Goal: Task Accomplishment & Management: Manage account settings

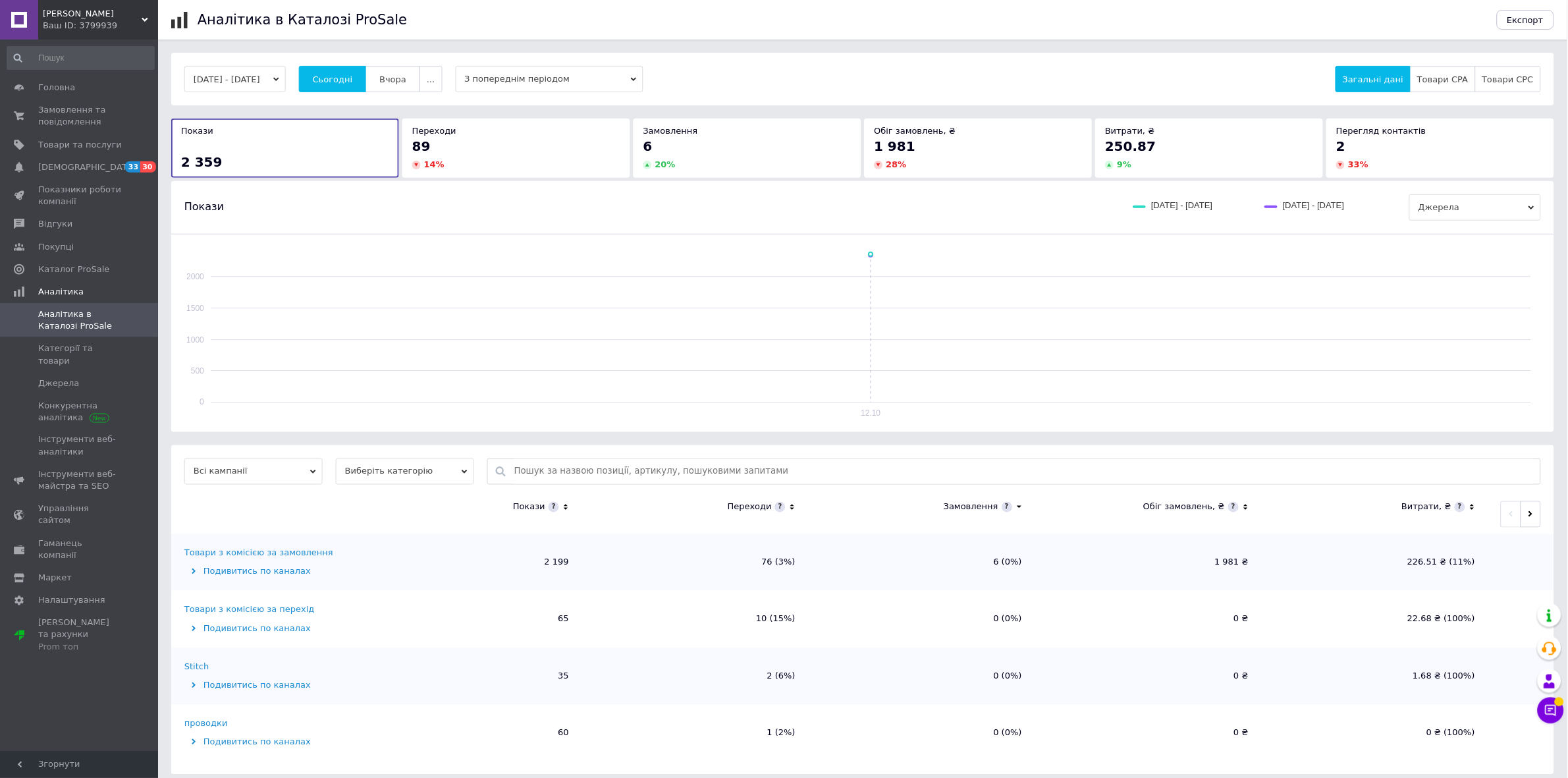
click at [353, 79] on span "Сьогодні" at bounding box center [333, 80] width 40 height 10
click at [353, 81] on span "Сьогодні" at bounding box center [333, 80] width 40 height 10
click at [61, 124] on span "Замовлення та повідомлення" at bounding box center [80, 116] width 84 height 24
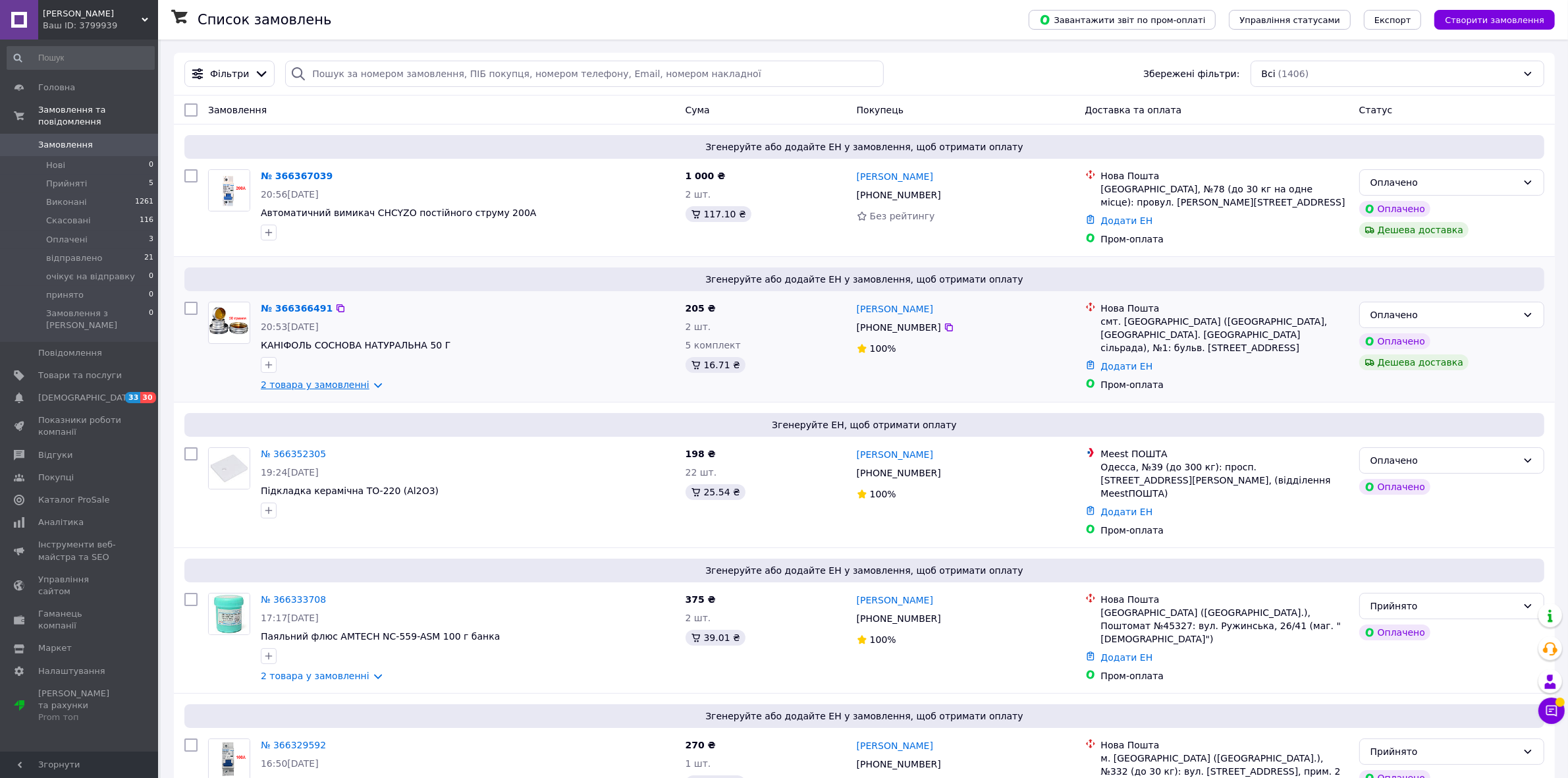
click at [350, 390] on link "2 товара у замовленні" at bounding box center [315, 385] width 109 height 11
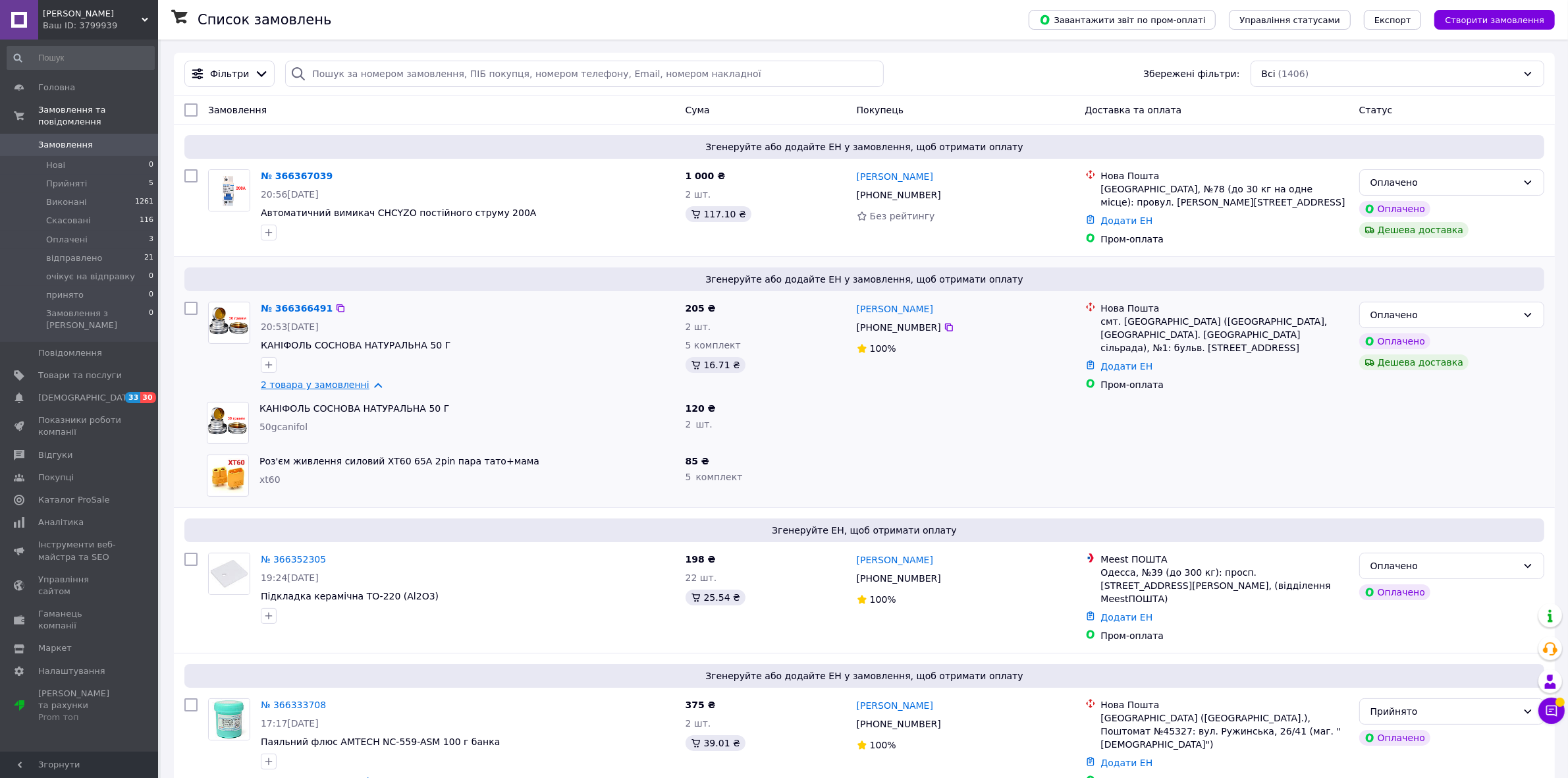
click at [350, 390] on link "2 товара у замовленні" at bounding box center [315, 385] width 109 height 11
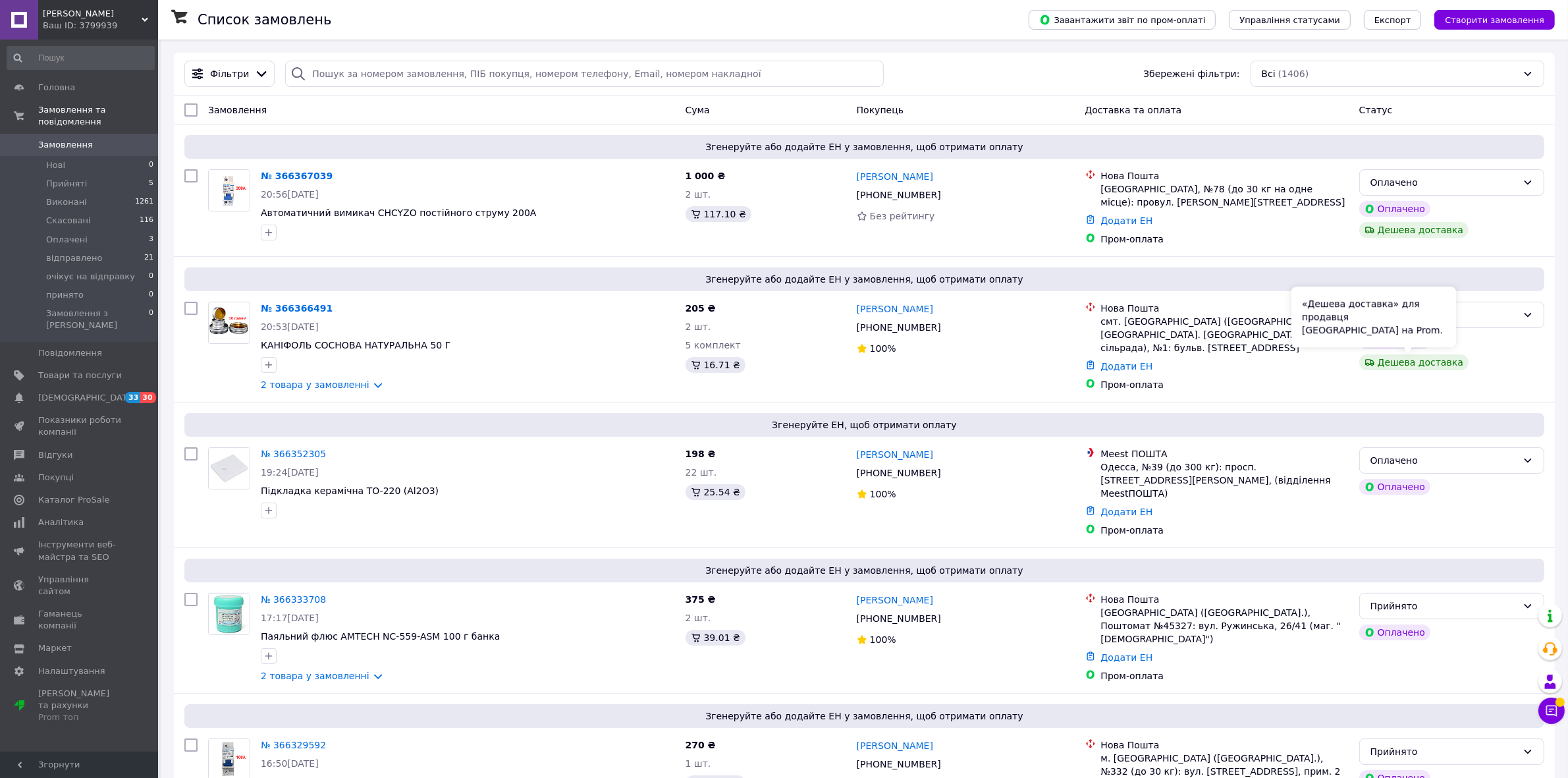
click at [1439, 320] on div "«Дешева доставка» для продавця [GEOGRAPHIC_DATA] на Prom." at bounding box center [1374, 316] width 164 height 61
click at [1523, 308] on div "Оплачено" at bounding box center [1452, 315] width 185 height 26
click at [1426, 348] on li "Прийнято" at bounding box center [1451, 345] width 183 height 24
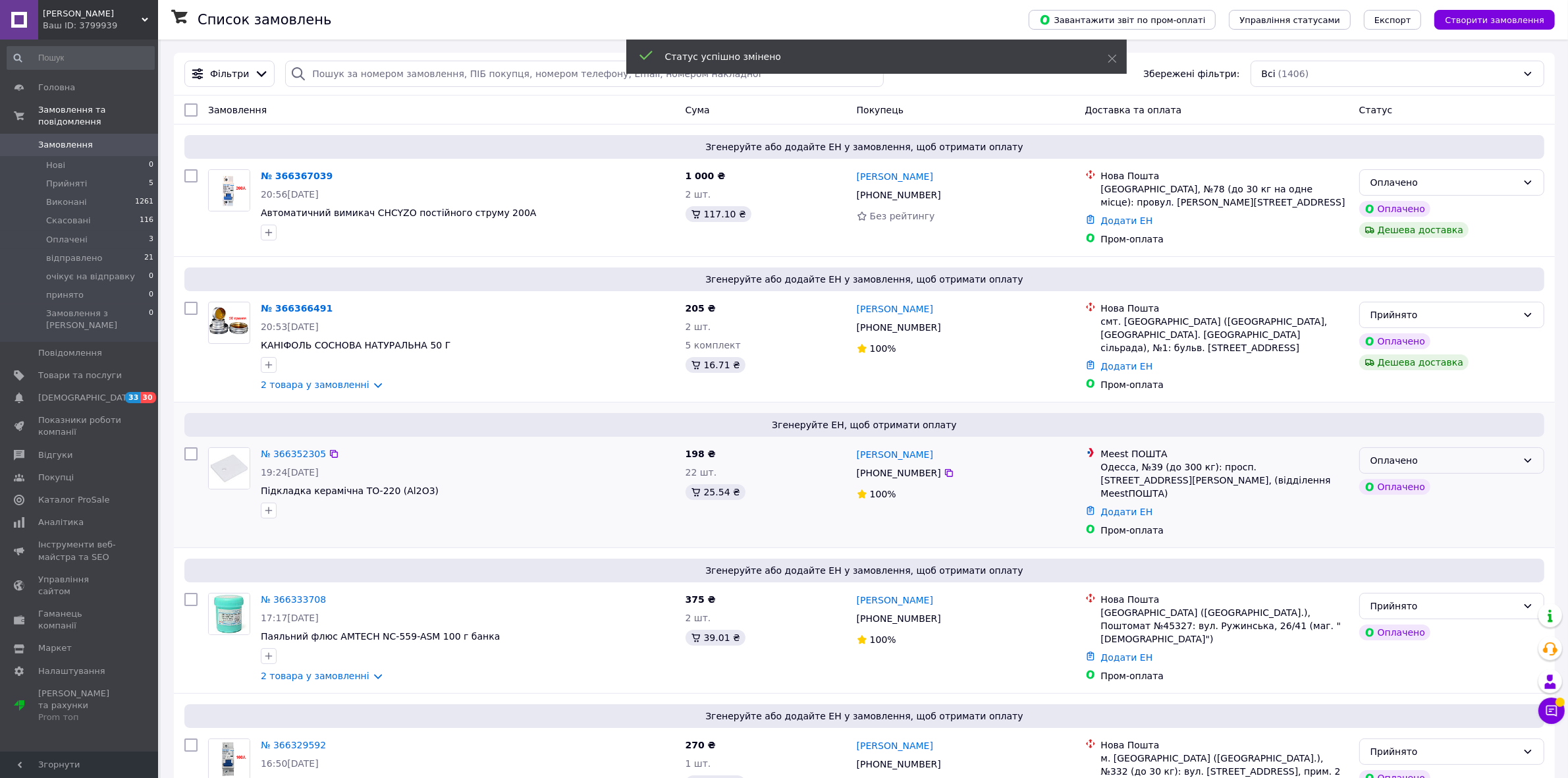
click at [1434, 456] on div "Оплачено" at bounding box center [1443, 461] width 147 height 15
click at [1397, 488] on li "Прийнято" at bounding box center [1451, 491] width 183 height 24
click at [1457, 183] on div "Оплачено" at bounding box center [1443, 183] width 147 height 15
click at [1395, 207] on li "Прийнято" at bounding box center [1451, 212] width 183 height 24
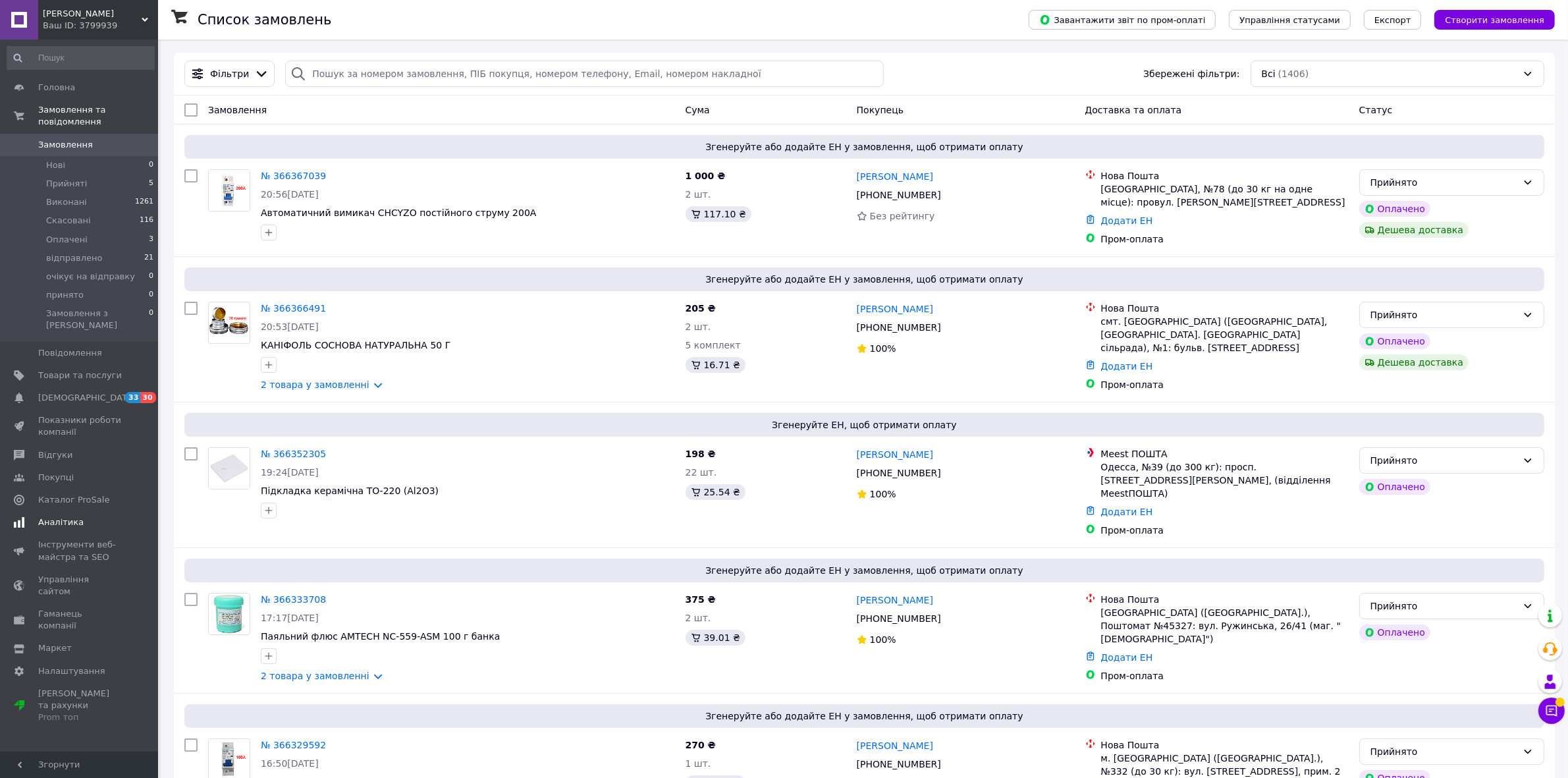
click at [54, 517] on span "Аналітика" at bounding box center [61, 523] width 46 height 12
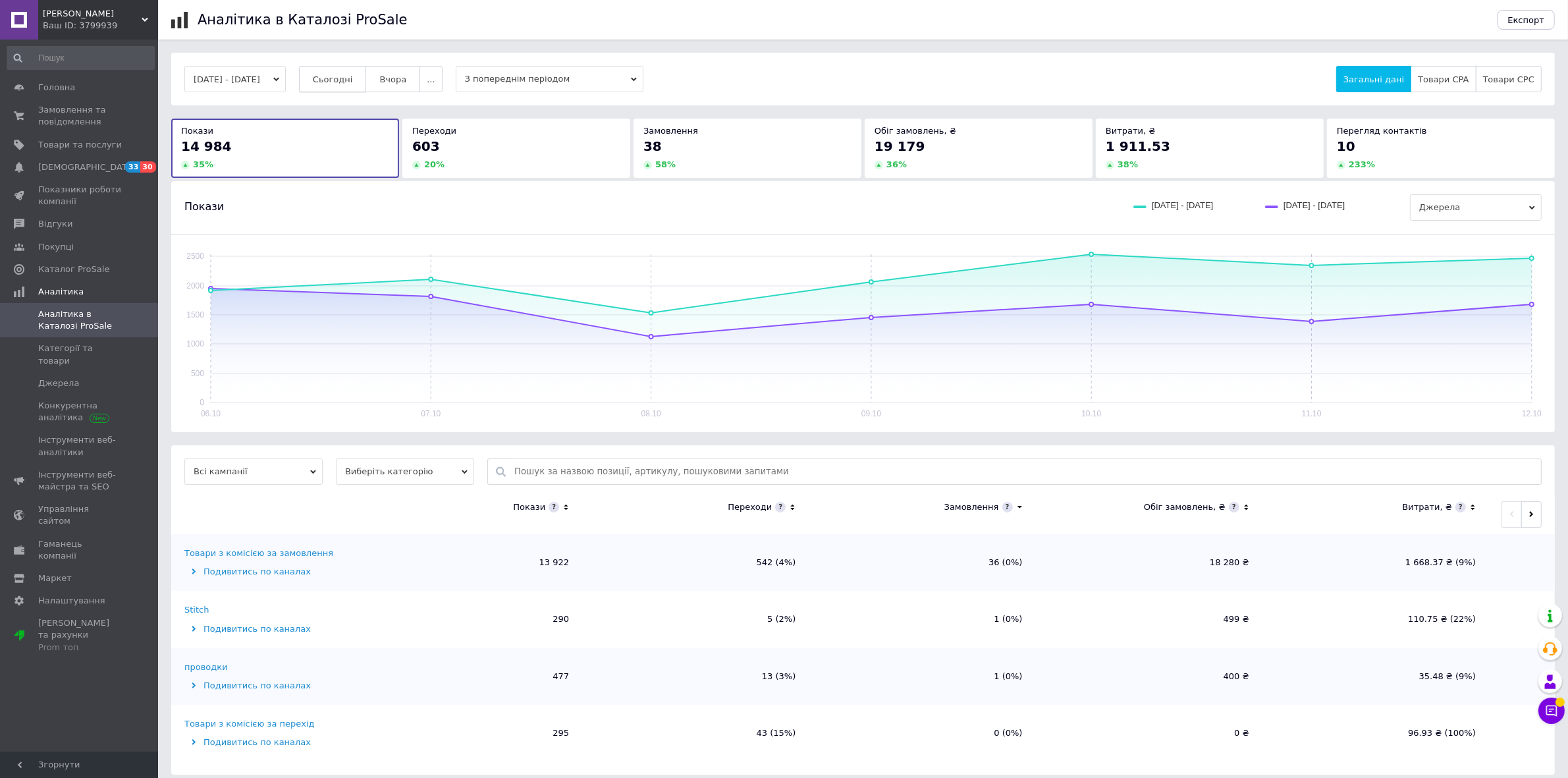
click at [358, 66] on button "Сьогодні" at bounding box center [333, 79] width 68 height 26
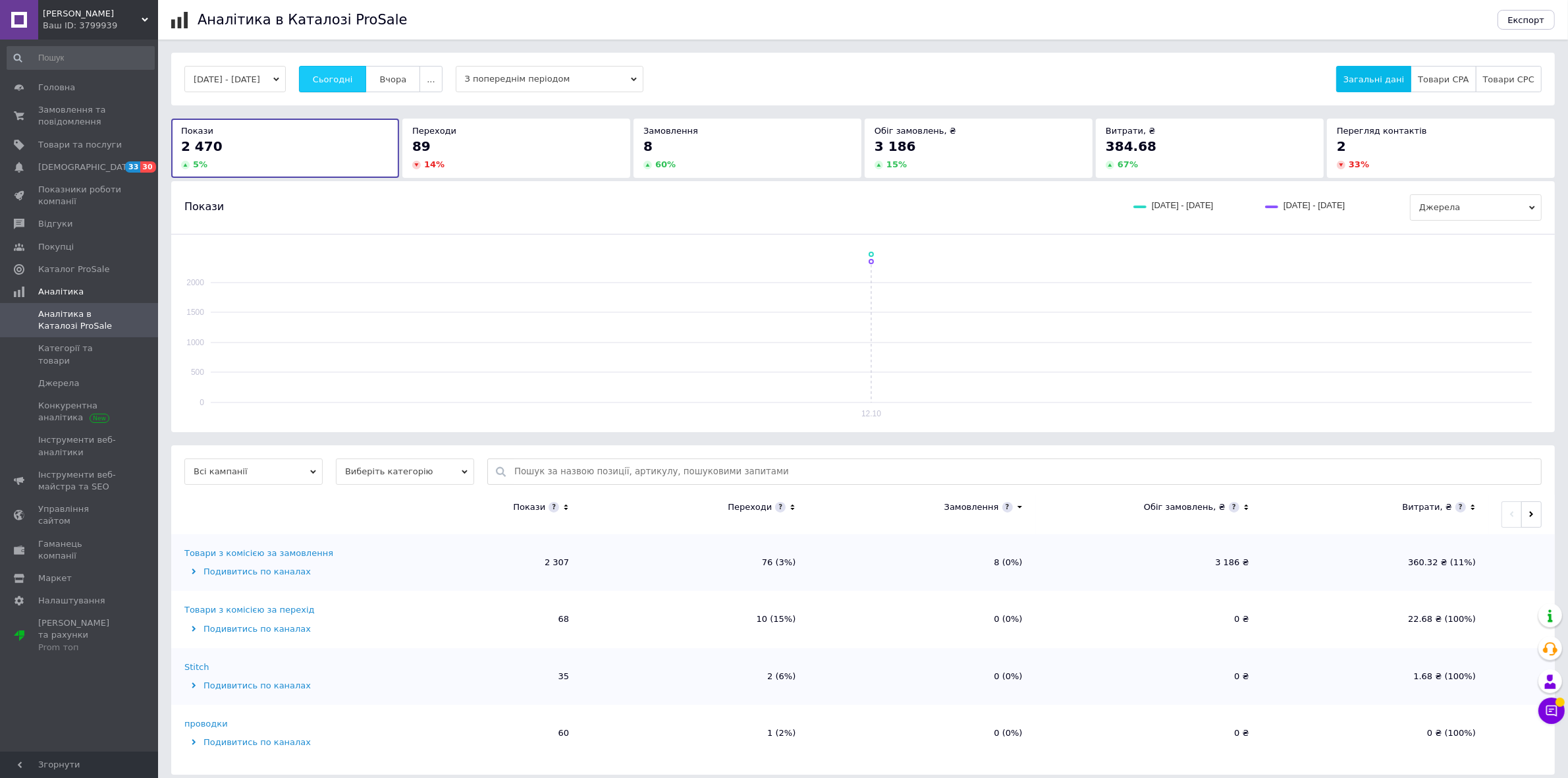
click at [358, 70] on button "Сьогодні" at bounding box center [333, 79] width 68 height 26
click at [345, 83] on span "Сьогодні" at bounding box center [333, 80] width 40 height 10
click at [354, 88] on button "Сьогодні" at bounding box center [333, 79] width 68 height 26
click at [353, 81] on span "Сьогодні" at bounding box center [333, 80] width 40 height 10
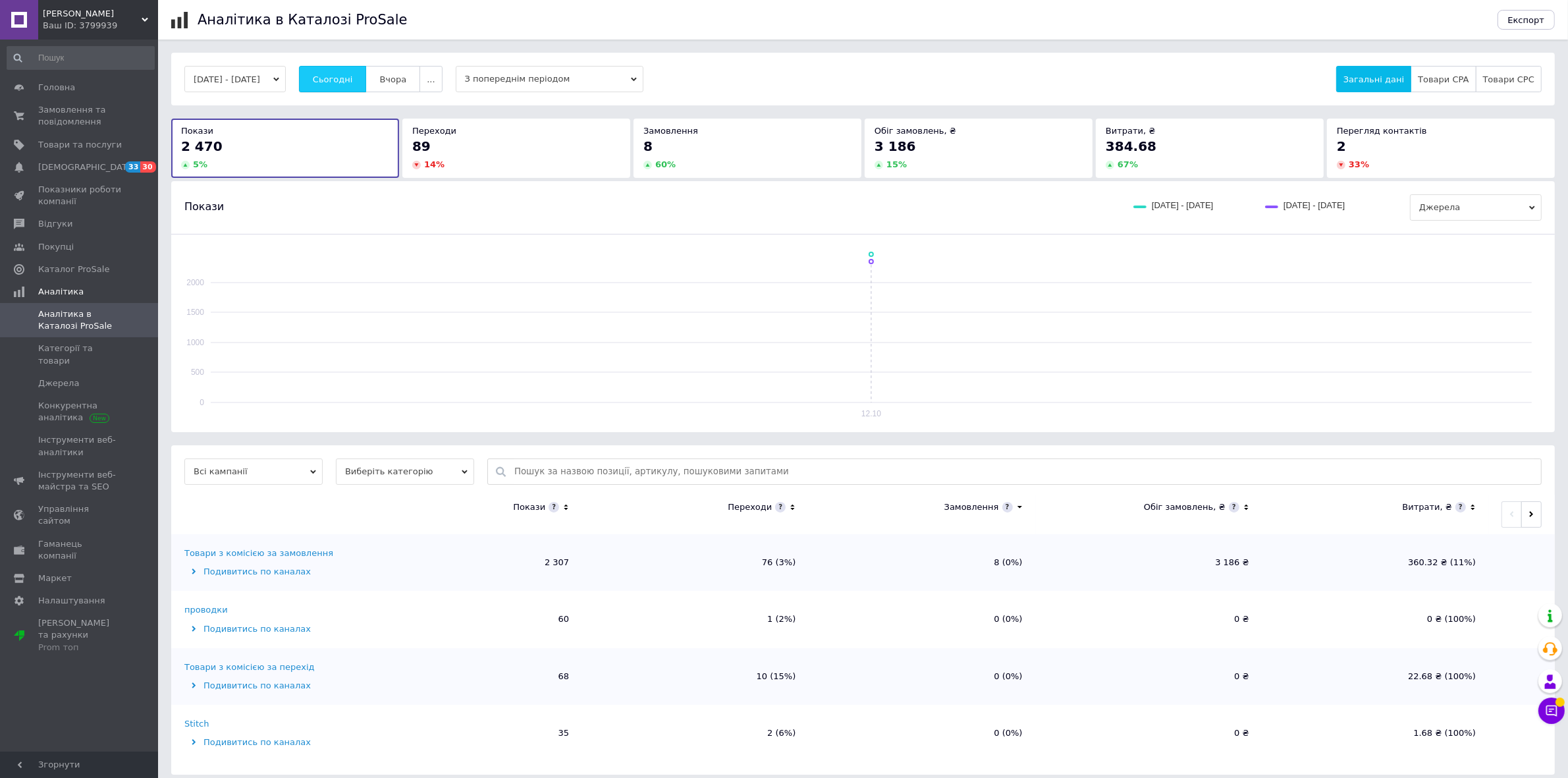
click at [352, 83] on span "Сьогодні" at bounding box center [333, 80] width 40 height 10
click at [324, 57] on div "[DATE] - [DATE] Сьогодні [GEOGRAPHIC_DATA] ... З попереднім періодом Загальні д…" at bounding box center [863, 79] width 1384 height 53
click at [339, 77] on span "Сьогодні" at bounding box center [333, 80] width 40 height 10
click at [338, 77] on span "Сьогодні" at bounding box center [333, 80] width 40 height 10
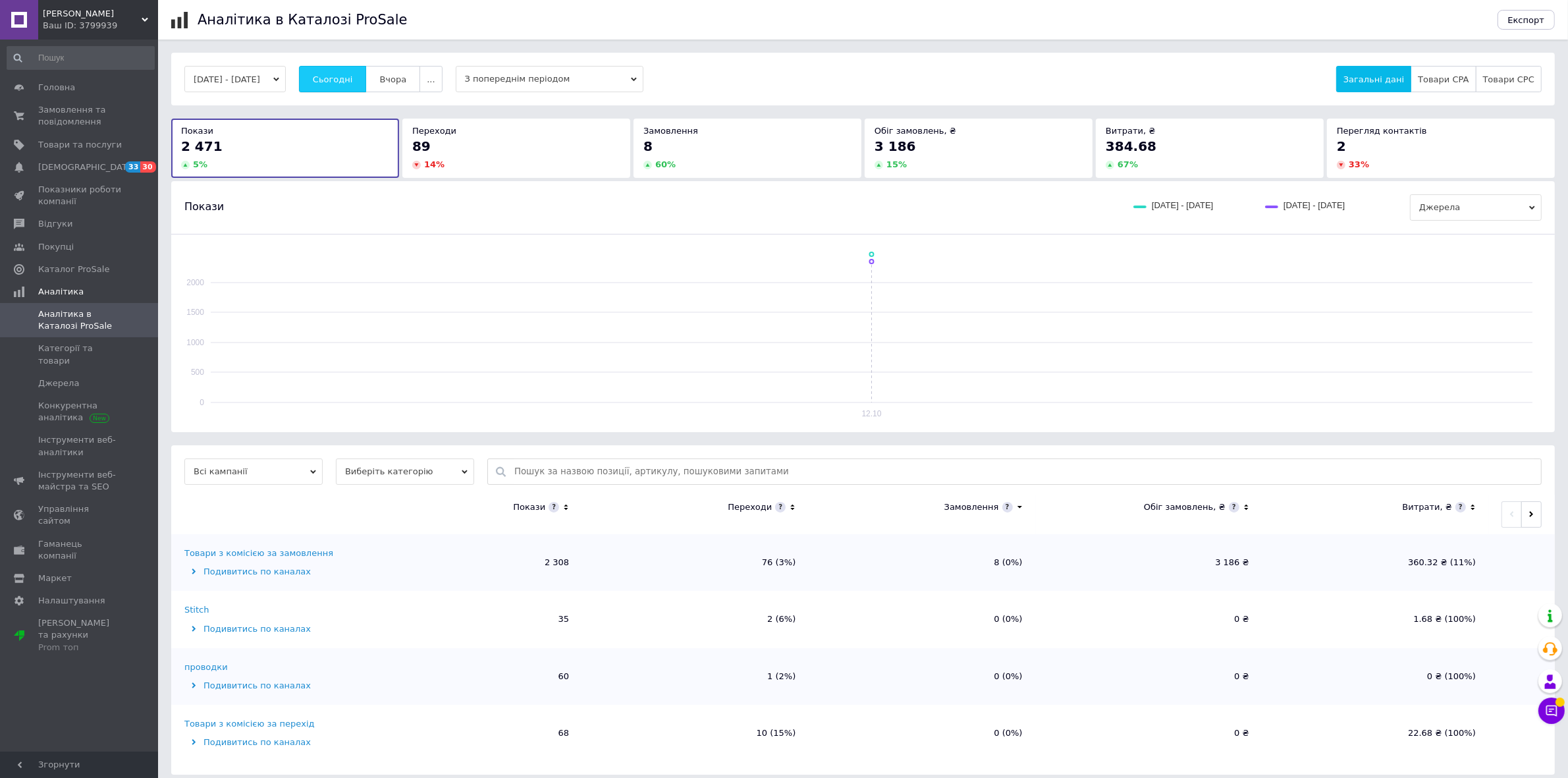
click at [334, 83] on button "Сьогодні" at bounding box center [333, 79] width 68 height 26
click at [353, 80] on span "Сьогодні" at bounding box center [333, 80] width 40 height 10
click at [341, 84] on span "Сьогодні" at bounding box center [333, 80] width 40 height 10
click at [349, 81] on span "Сьогодні" at bounding box center [333, 80] width 40 height 10
click at [359, 73] on button "Сьогодні" at bounding box center [333, 79] width 68 height 26
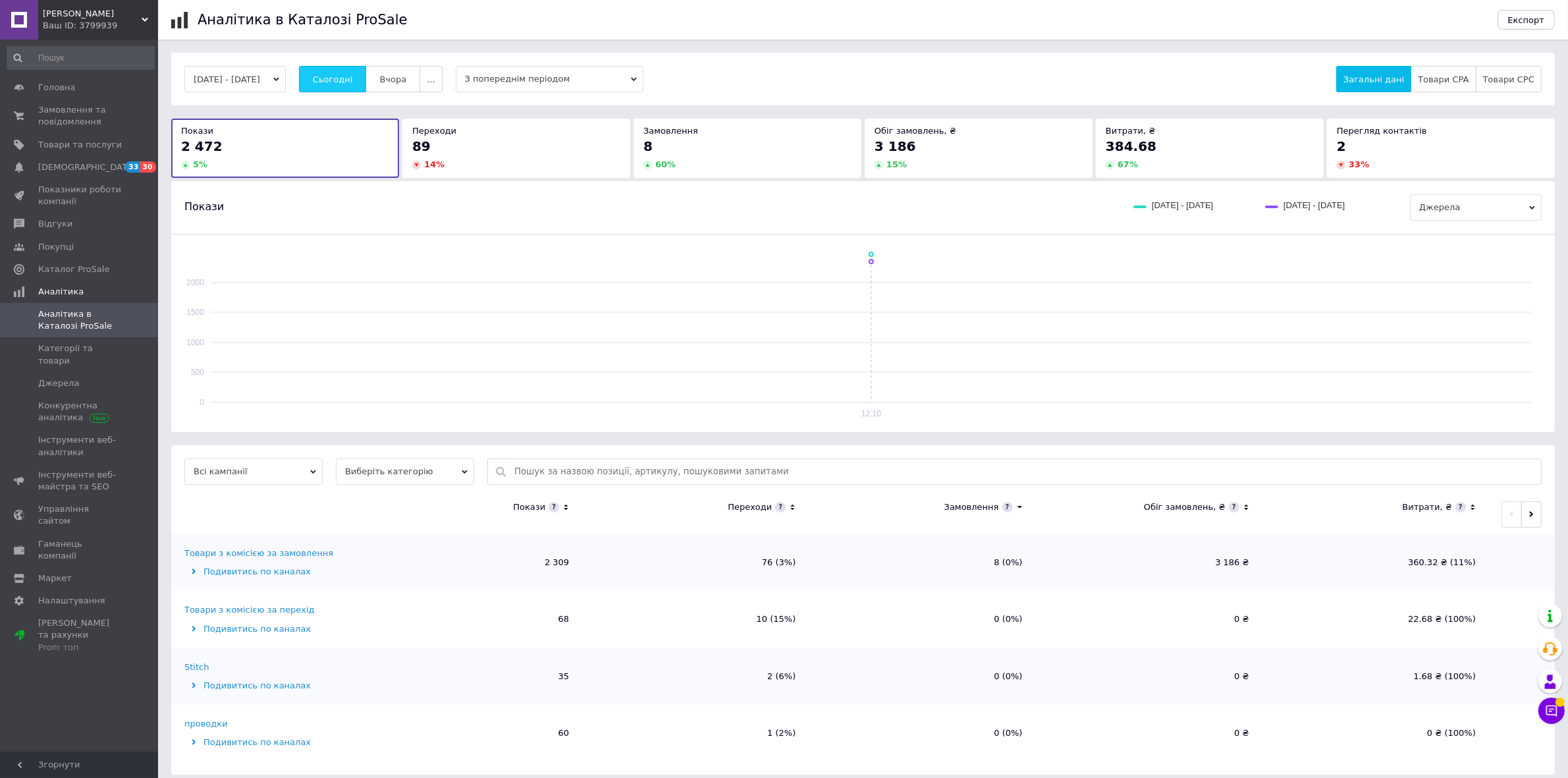
click at [367, 73] on button "Сьогодні" at bounding box center [333, 79] width 68 height 26
click at [341, 83] on span "Сьогодні" at bounding box center [333, 80] width 40 height 10
click at [346, 81] on span "Сьогодні" at bounding box center [333, 80] width 40 height 10
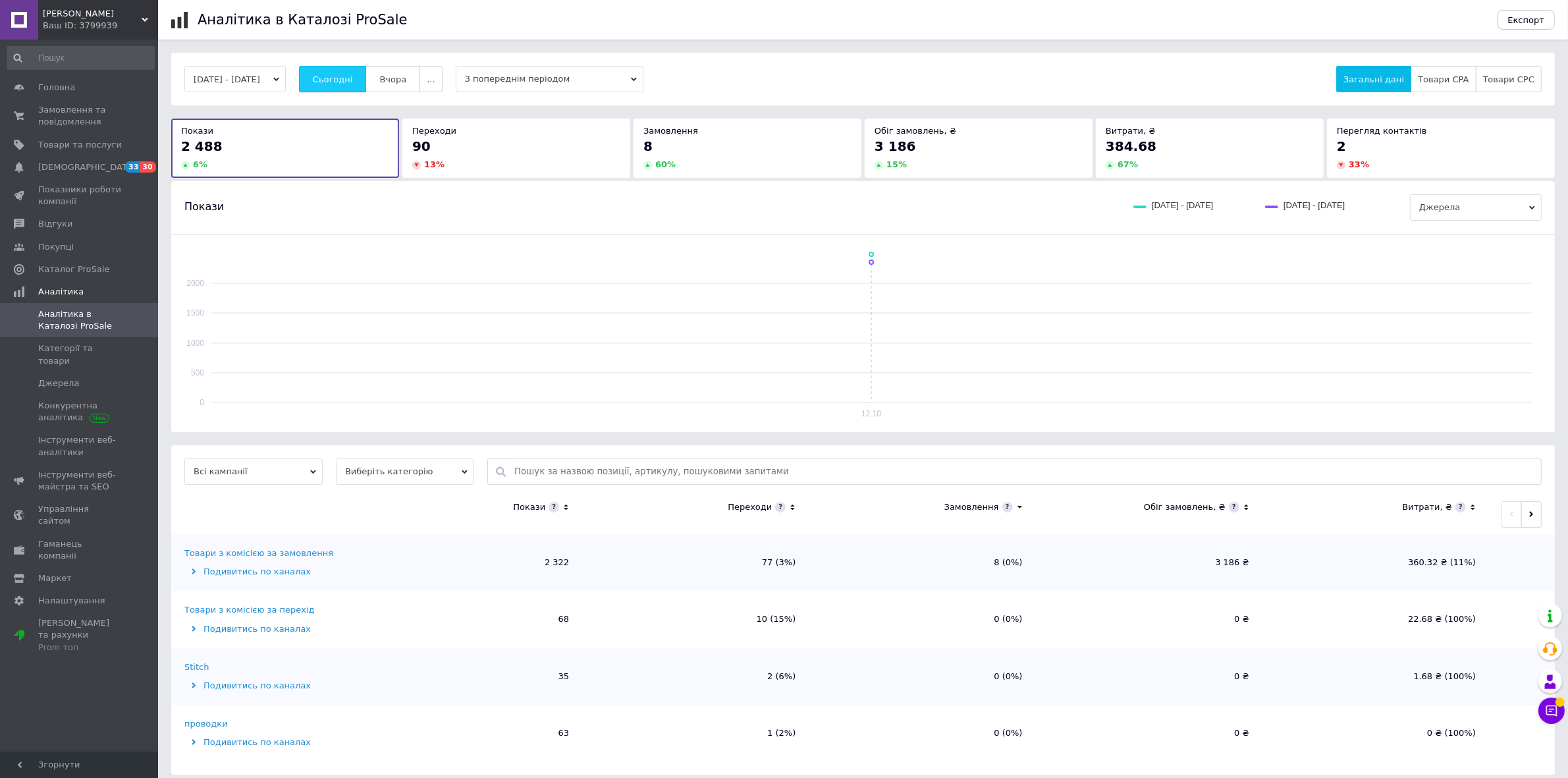
click at [346, 81] on span "Сьогодні" at bounding box center [333, 80] width 40 height 10
click at [347, 79] on span "Сьогодні" at bounding box center [333, 80] width 40 height 10
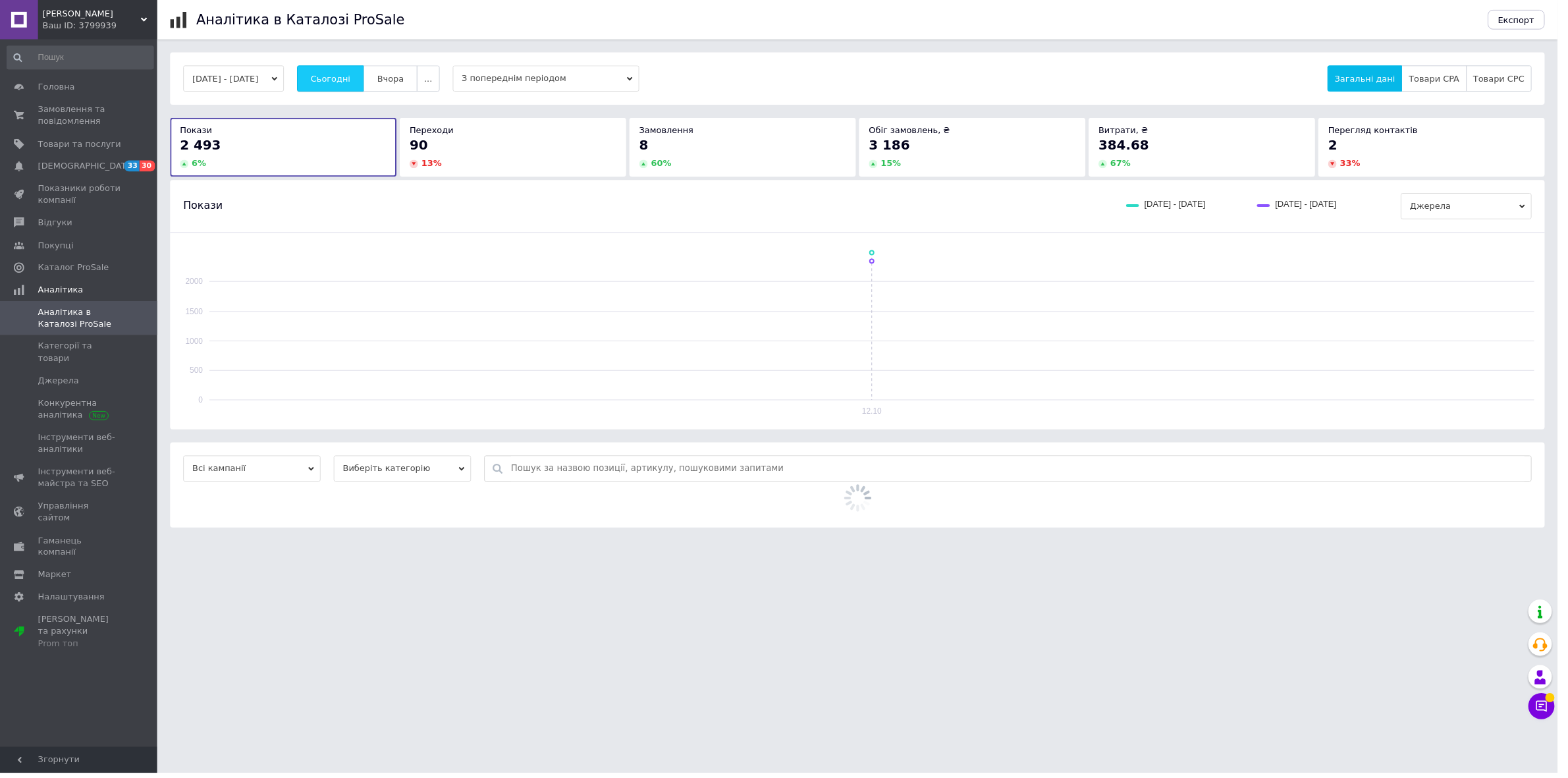
click at [347, 79] on span "Сьогодні" at bounding box center [333, 80] width 40 height 10
